Goal: Transaction & Acquisition: Purchase product/service

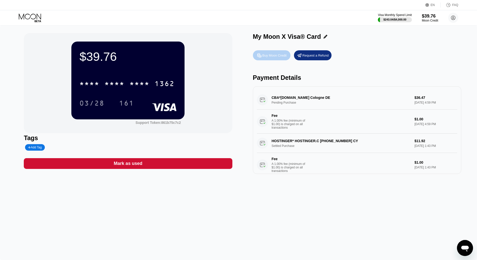
click at [272, 55] on div "Buy Moon Credit" at bounding box center [275, 55] width 24 height 4
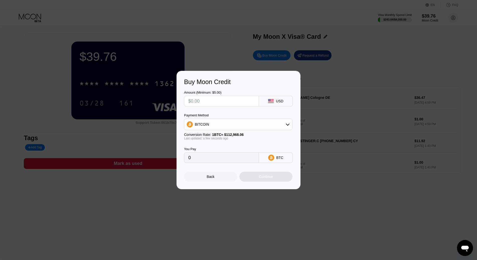
click at [228, 103] on input "text" at bounding box center [221, 101] width 66 height 10
type input "$3"
type input "0.00002656"
type input "$34"
type input "0.00030098"
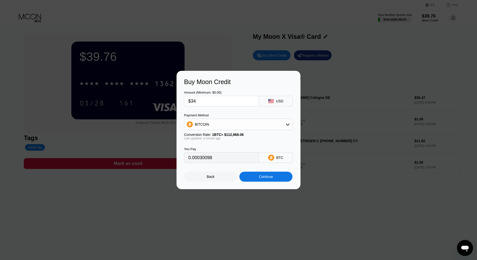
type input "$340"
type input "0.00300971"
type input "$340"
click at [266, 178] on div "Continue" at bounding box center [266, 177] width 14 height 4
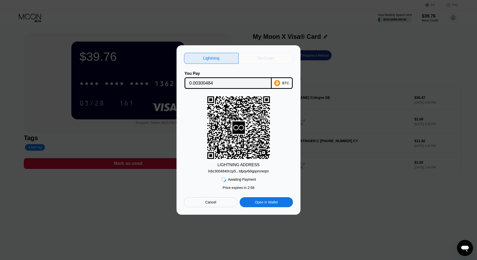
click at [267, 56] on div "On-Chain" at bounding box center [265, 58] width 17 height 5
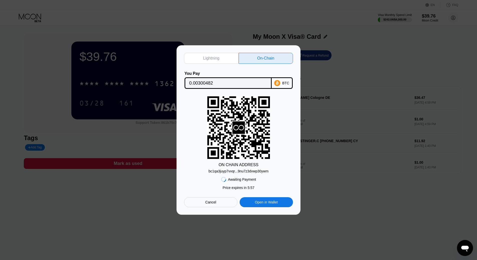
click at [286, 84] on div "BTC" at bounding box center [285, 83] width 7 height 4
drag, startPoint x: 211, startPoint y: 203, endPoint x: 197, endPoint y: 220, distance: 21.6
click at [210, 203] on div "Cancel" at bounding box center [210, 202] width 11 height 5
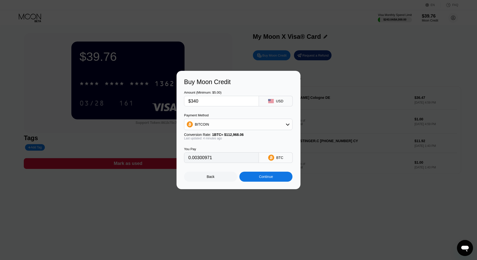
type input "0.00300619"
click at [228, 180] on div "Back" at bounding box center [210, 177] width 53 height 10
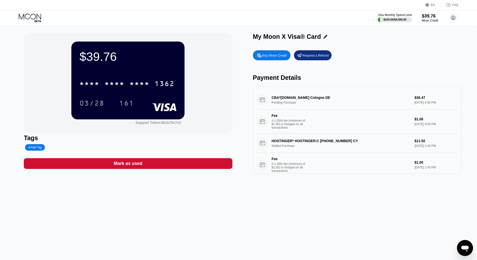
click at [272, 55] on div "Buy Moon Credit" at bounding box center [275, 55] width 24 height 4
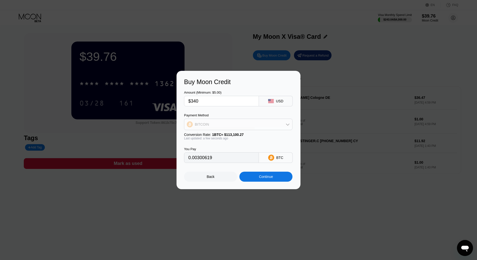
click at [273, 121] on div "BITCOIN" at bounding box center [238, 124] width 108 height 10
click at [214, 179] on div "Back" at bounding box center [210, 177] width 53 height 10
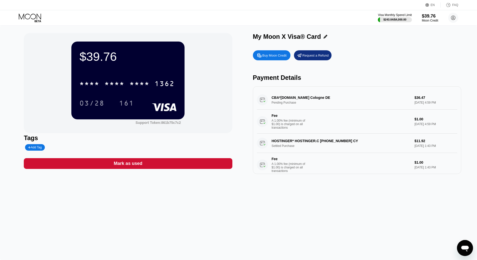
click at [175, 212] on div "$39.76 * * * * * * * * * * * * 1362 03/28 161 Support Token: 861b75c7c2 Tags Ad…" at bounding box center [238, 143] width 477 height 235
click at [269, 57] on div "Buy Moon Credit" at bounding box center [275, 55] width 24 height 4
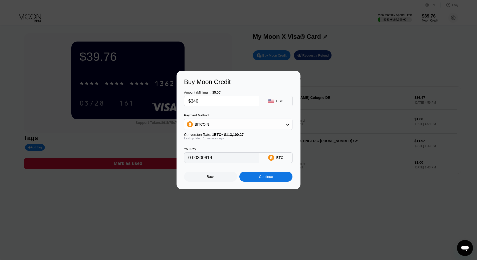
type input "0.00300610"
click at [208, 98] on input "$340" at bounding box center [221, 101] width 66 height 10
type input "$34"
type input "0.00030061"
type input "$341"
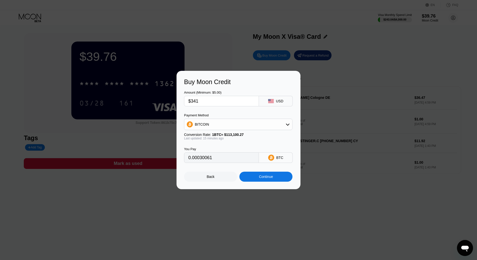
type input "0.00301494"
type input "$341"
click at [261, 179] on div "Continue" at bounding box center [266, 177] width 14 height 4
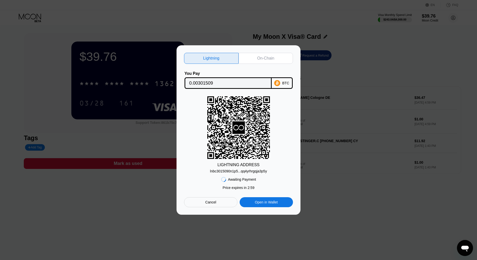
click at [270, 56] on div "On-Chain" at bounding box center [265, 58] width 17 height 5
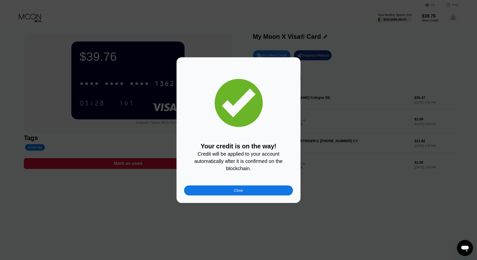
click at [348, 111] on div "Your credit is on the way! Credit will be applied to your account automatically…" at bounding box center [238, 130] width 477 height 146
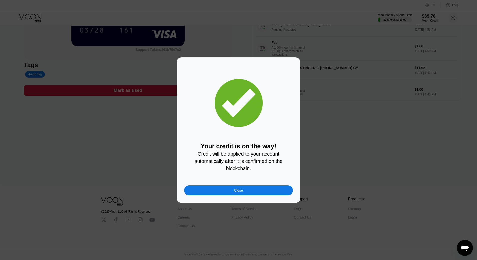
click at [350, 111] on div "Your credit is on the way! Credit will be applied to your account automatically…" at bounding box center [238, 130] width 477 height 146
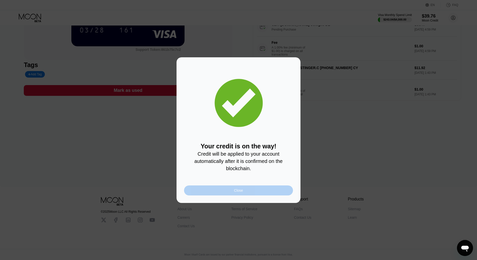
click at [219, 190] on div "Close" at bounding box center [238, 191] width 109 height 10
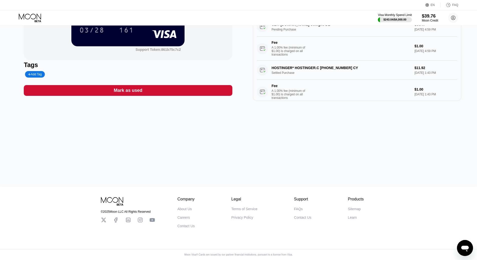
scroll to position [0, 0]
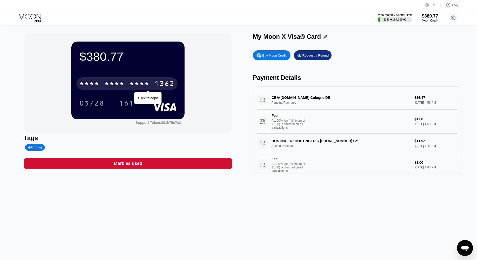
click at [107, 86] on div "* * * *" at bounding box center [114, 84] width 20 height 8
